Goal: Task Accomplishment & Management: Use online tool/utility

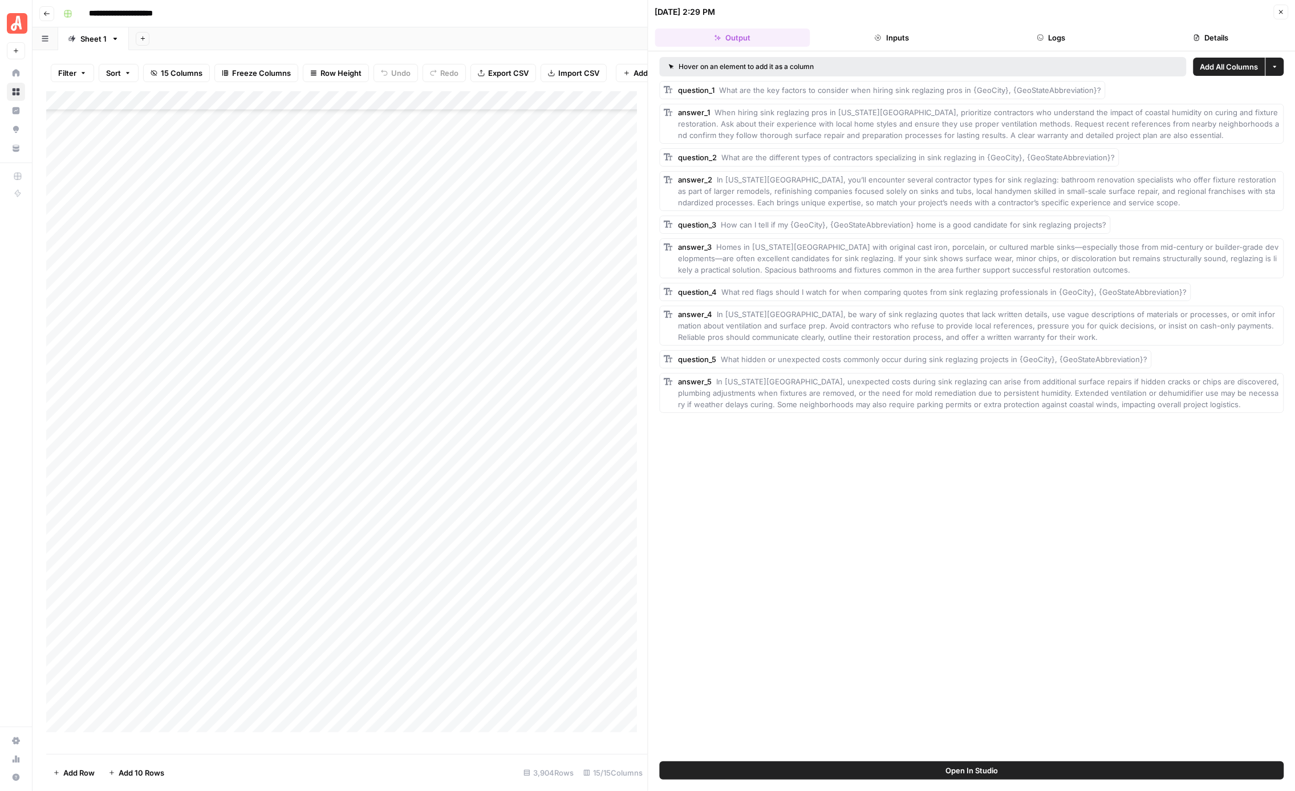
click at [571, 30] on div "Add Sheet" at bounding box center [712, 38] width 1166 height 23
click at [1280, 13] on icon "button" at bounding box center [1280, 12] width 7 height 7
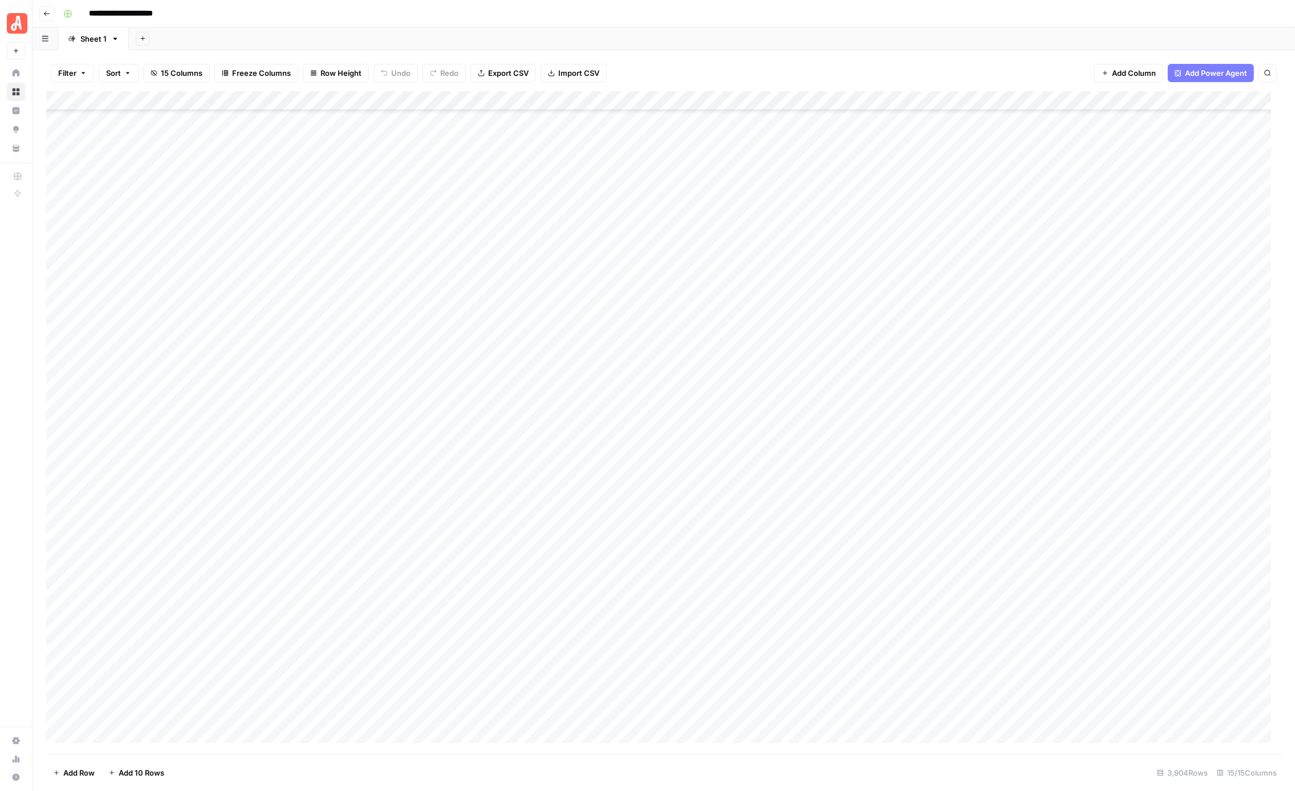
scroll to position [65683, 0]
